Goal: Task Accomplishment & Management: Use online tool/utility

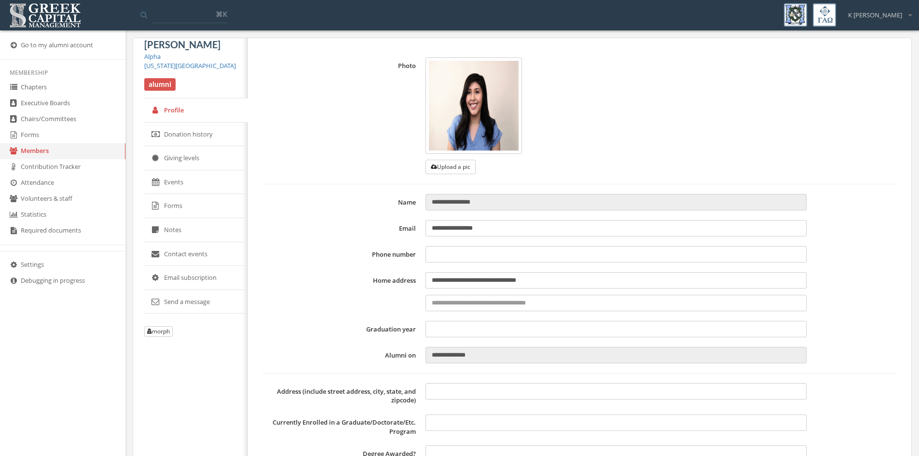
type input "**********"
click at [32, 132] on link "Forms" at bounding box center [62, 135] width 125 height 16
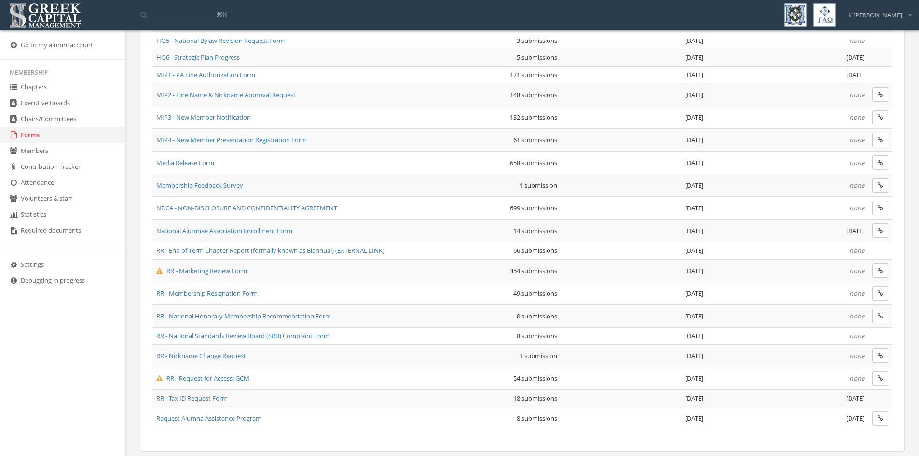
scroll to position [488, 0]
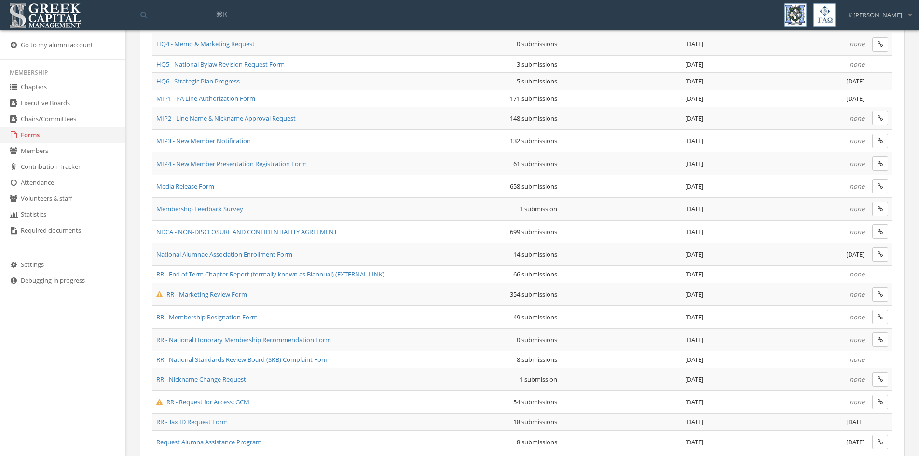
click at [198, 102] on span "MIP1 - PA Line Authorization Form" at bounding box center [205, 98] width 99 height 9
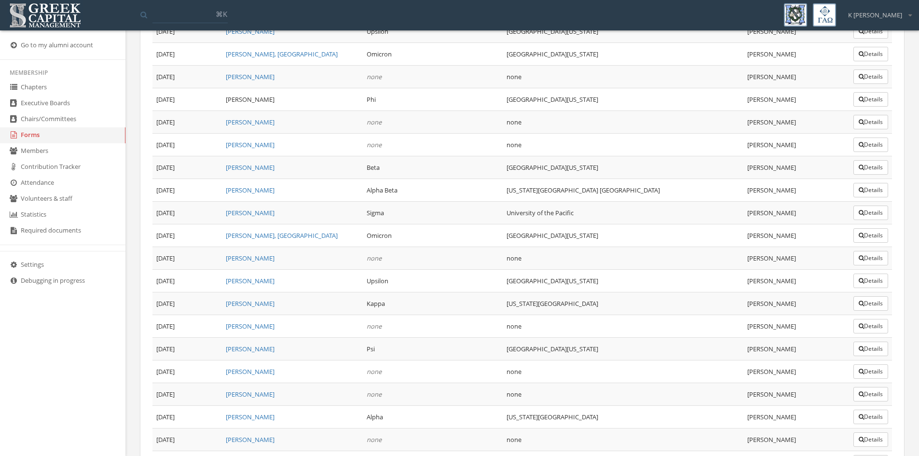
scroll to position [3922, 0]
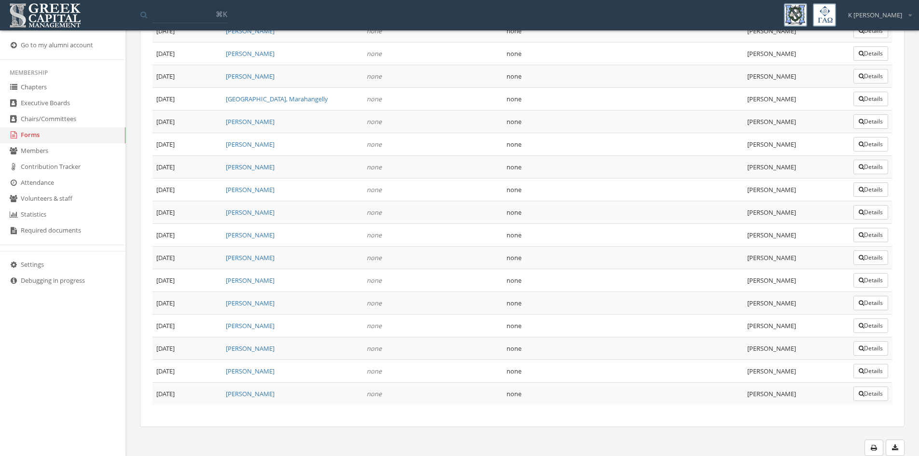
click at [240, 394] on link "[PERSON_NAME]" at bounding box center [250, 393] width 49 height 9
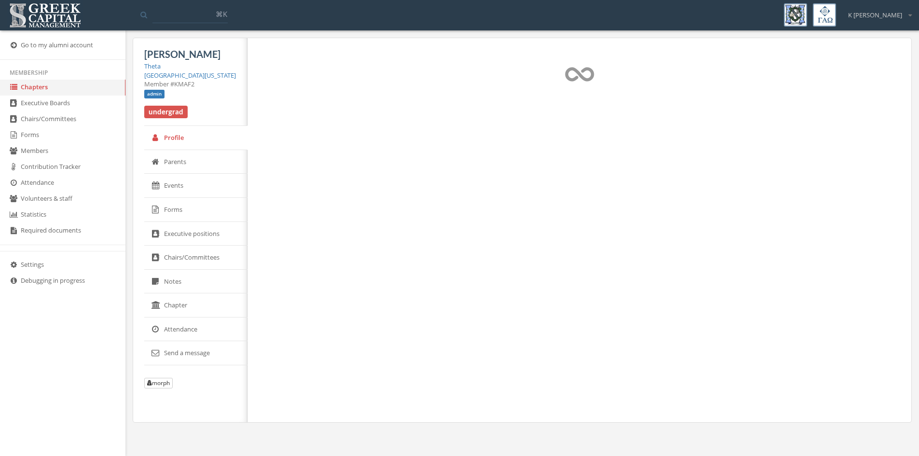
select select "******"
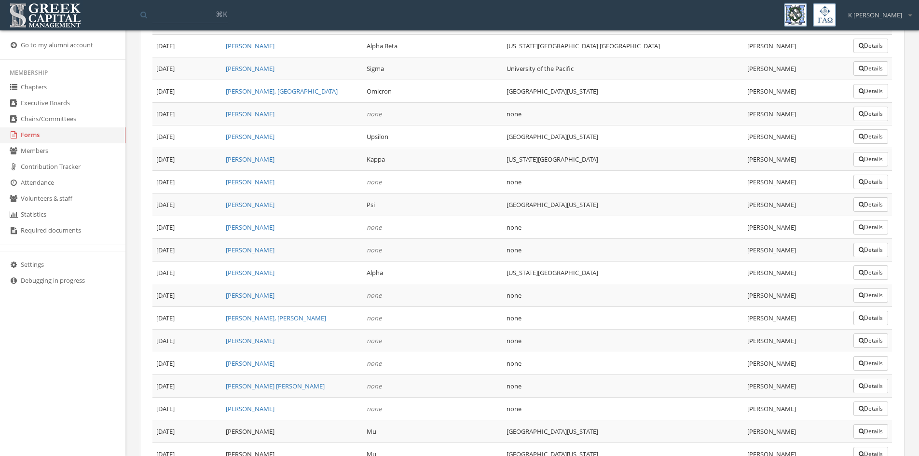
scroll to position [3922, 0]
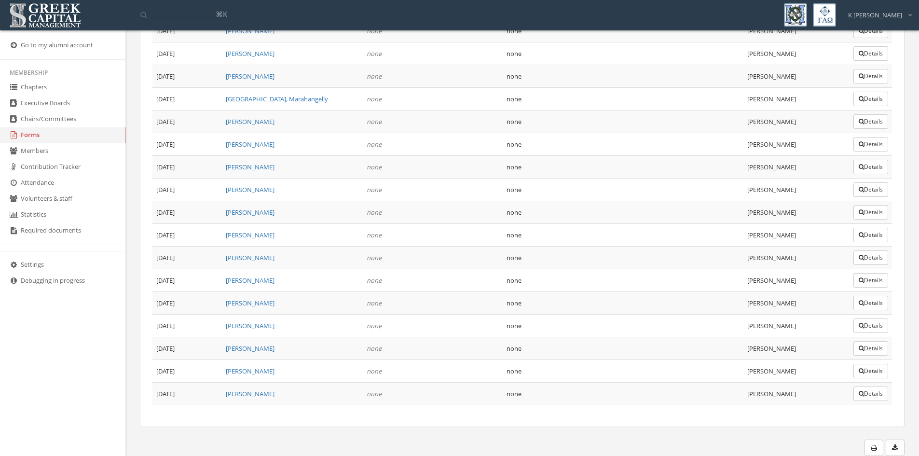
click at [865, 391] on button "Details" at bounding box center [870, 393] width 35 height 14
click at [881, 369] on button "Details" at bounding box center [870, 371] width 35 height 14
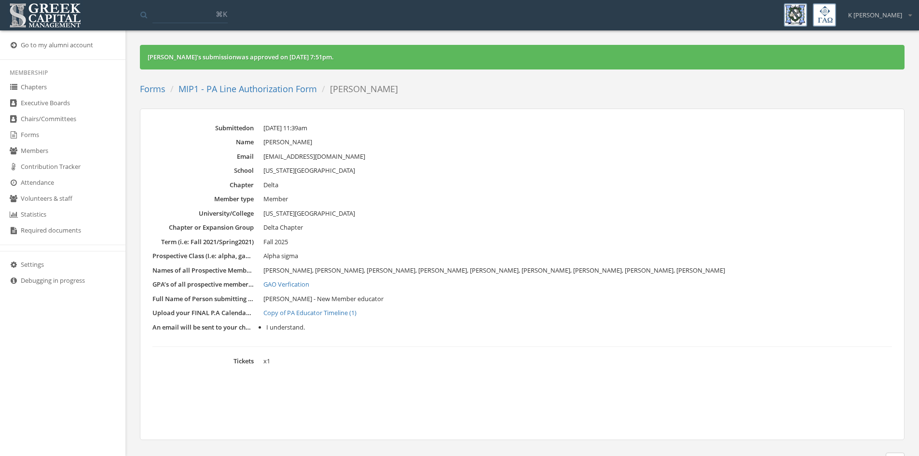
click at [308, 314] on link "Copy of PA Educator Timeline (1)" at bounding box center [577, 313] width 628 height 10
